Goal: Information Seeking & Learning: Compare options

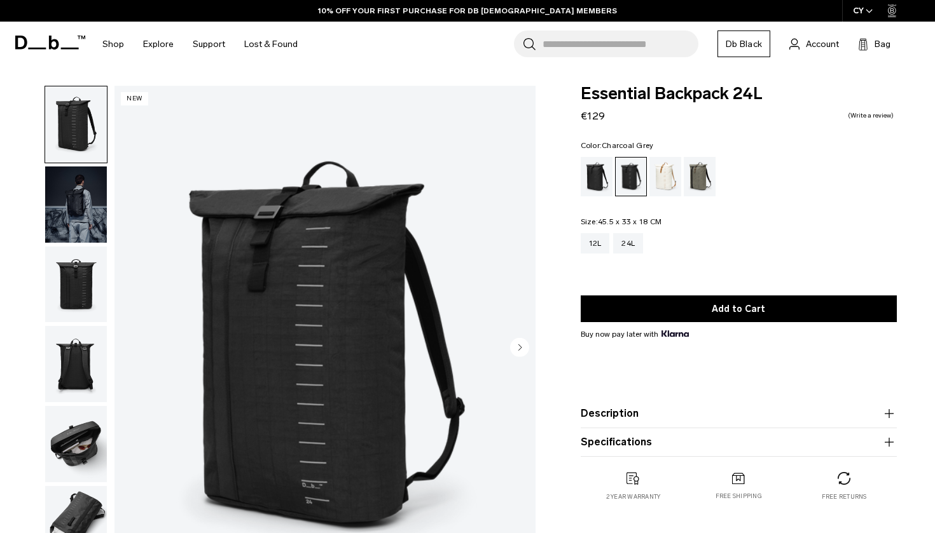
click at [82, 191] on img "button" at bounding box center [76, 205] width 62 height 76
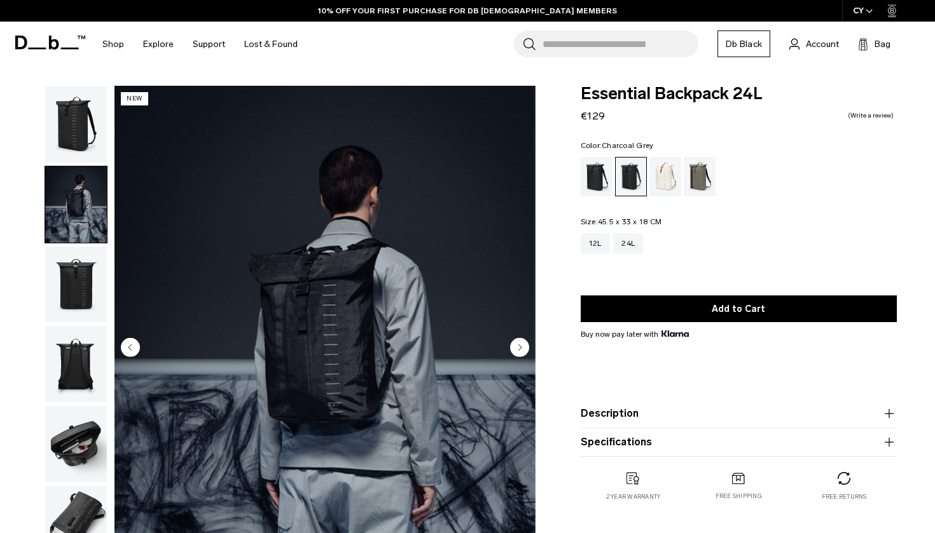
click at [87, 286] on img "button" at bounding box center [76, 285] width 62 height 76
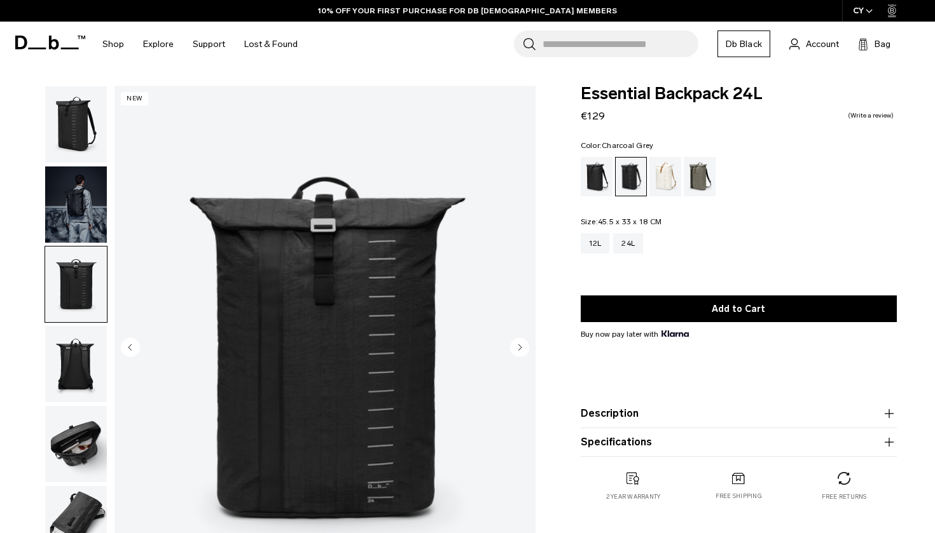
click at [78, 349] on img "button" at bounding box center [76, 364] width 62 height 76
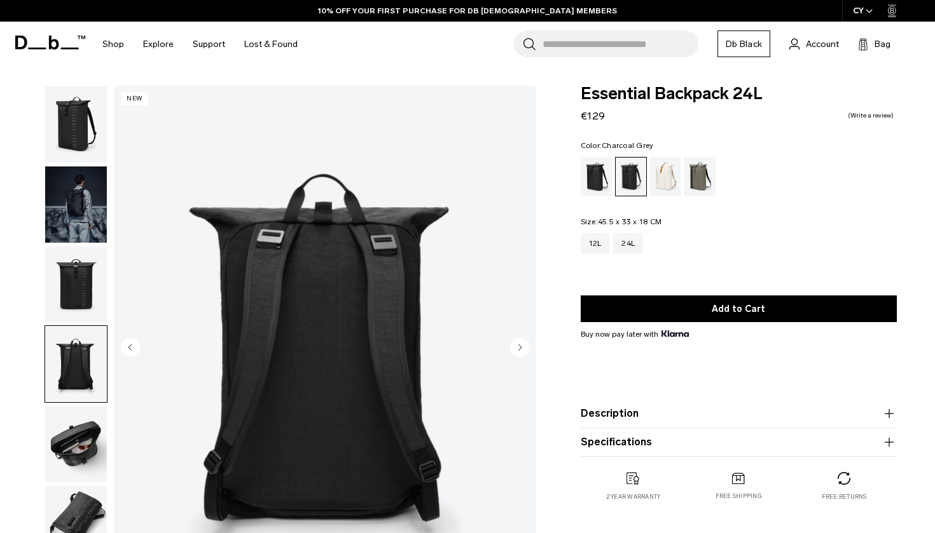
click at [76, 443] on img "button" at bounding box center [76, 444] width 62 height 76
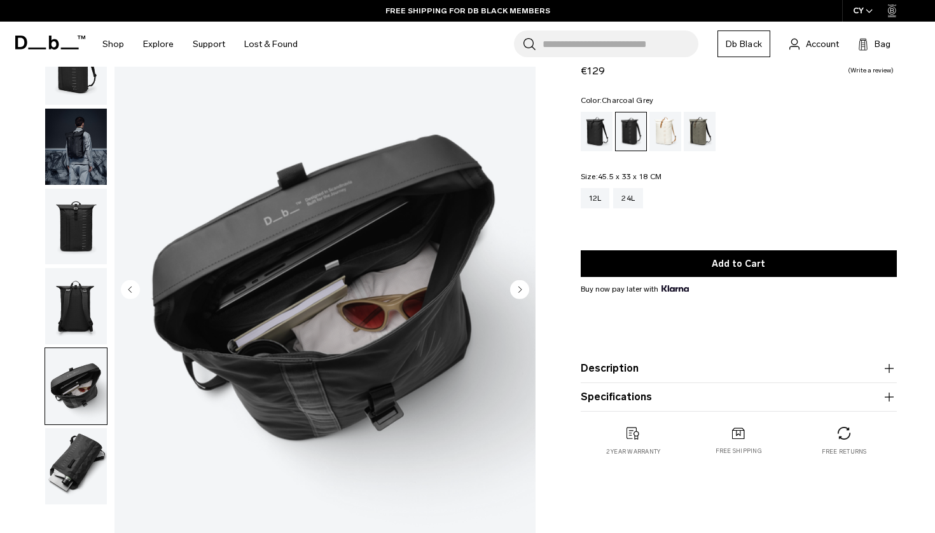
scroll to position [62, 0]
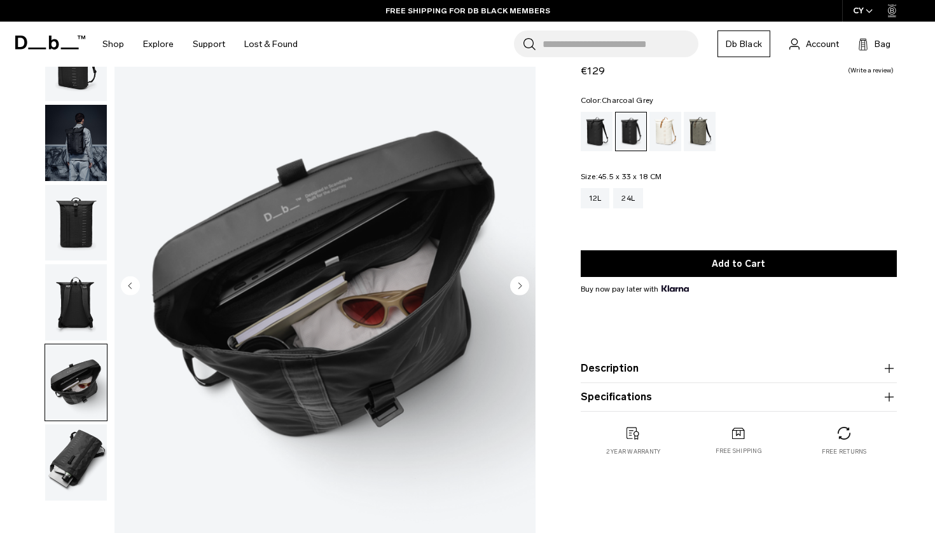
click at [96, 446] on img "button" at bounding box center [76, 463] width 62 height 76
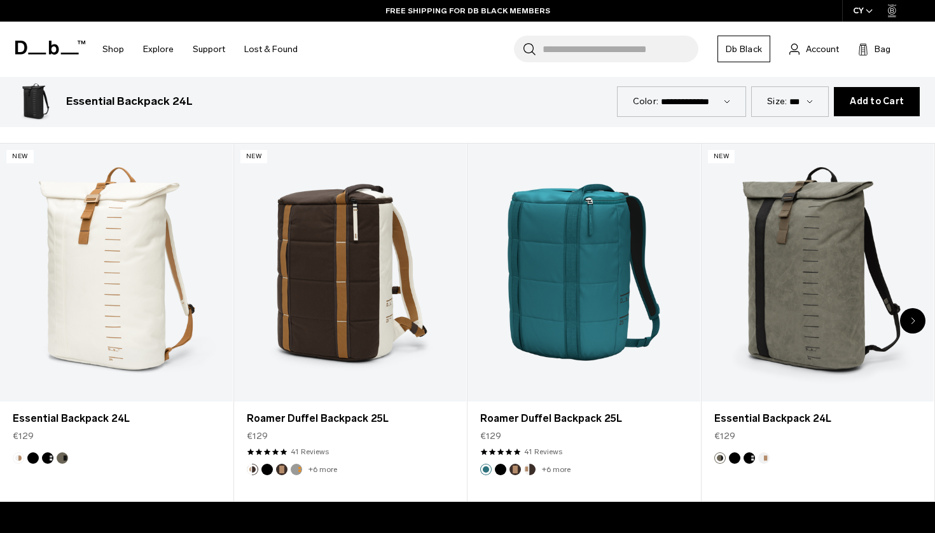
scroll to position [584, 0]
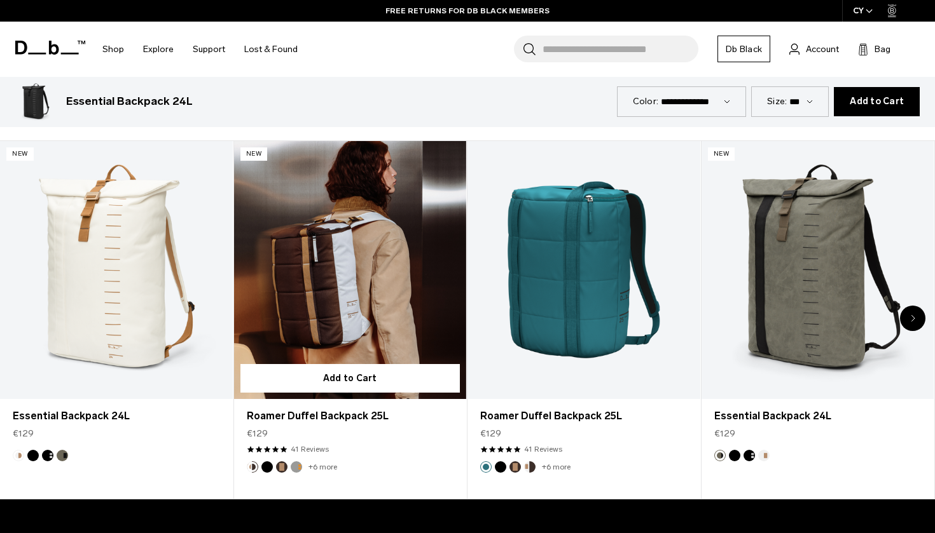
click at [371, 239] on link "Roamer Duffel Backpack 25L" at bounding box center [350, 270] width 233 height 258
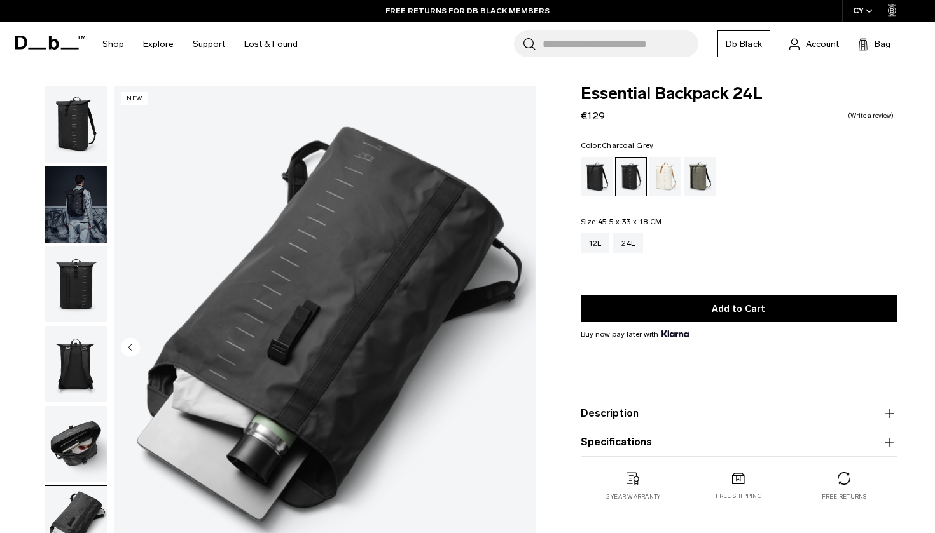
scroll to position [0, 0]
